Goal: Task Accomplishment & Management: Use online tool/utility

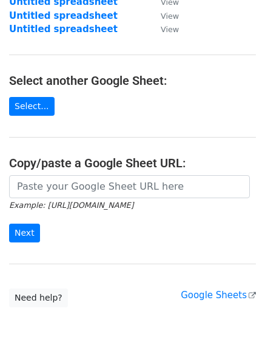
scroll to position [147, 0]
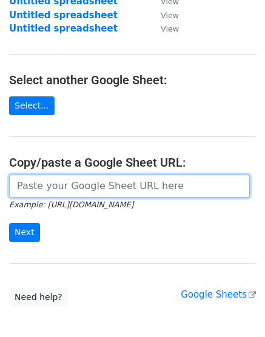
click at [72, 195] on input "url" at bounding box center [129, 186] width 241 height 23
paste input "[URL][DOMAIN_NAME]"
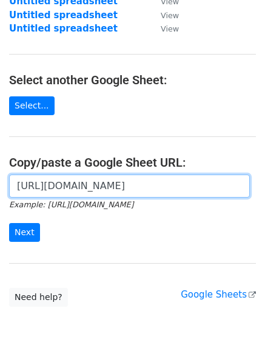
scroll to position [0, 261]
type input "[URL][DOMAIN_NAME]"
click at [9, 223] on input "Next" at bounding box center [24, 232] width 31 height 19
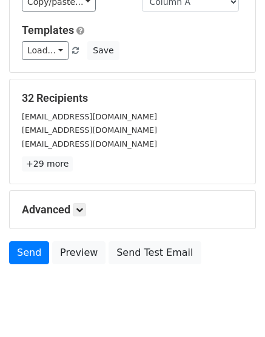
scroll to position [113, 0]
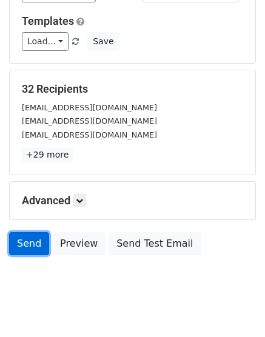
click at [28, 246] on link "Send" at bounding box center [29, 243] width 40 height 23
